Goal: Task Accomplishment & Management: Manage account settings

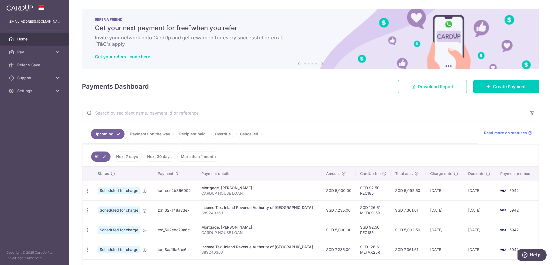
click at [411, 90] on link "Download Report" at bounding box center [432, 86] width 69 height 13
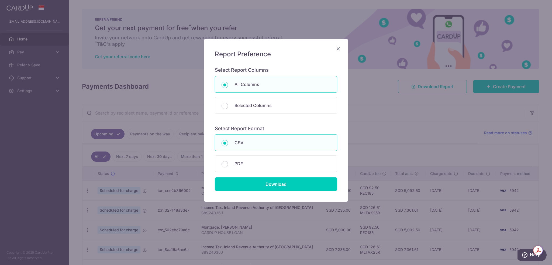
click at [337, 48] on icon "Close" at bounding box center [338, 48] width 6 height 7
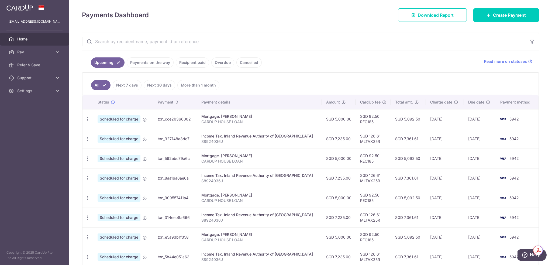
scroll to position [27, 0]
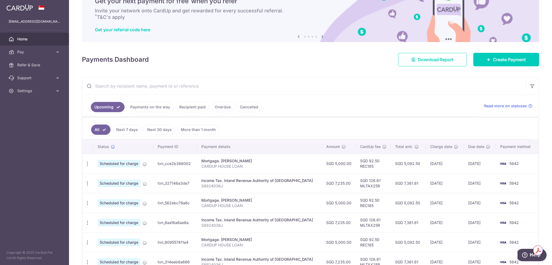
click at [195, 128] on link "More than 1 month" at bounding box center [198, 130] width 42 height 10
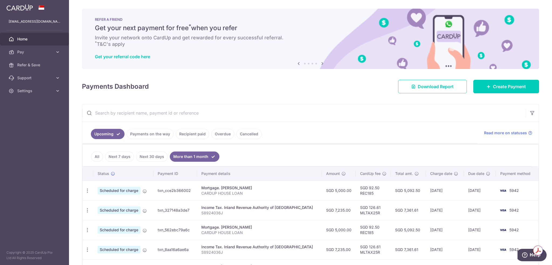
click at [151, 135] on link "Next 30 days" at bounding box center [152, 157] width 32 height 10
